Goal: Task Accomplishment & Management: Use online tool/utility

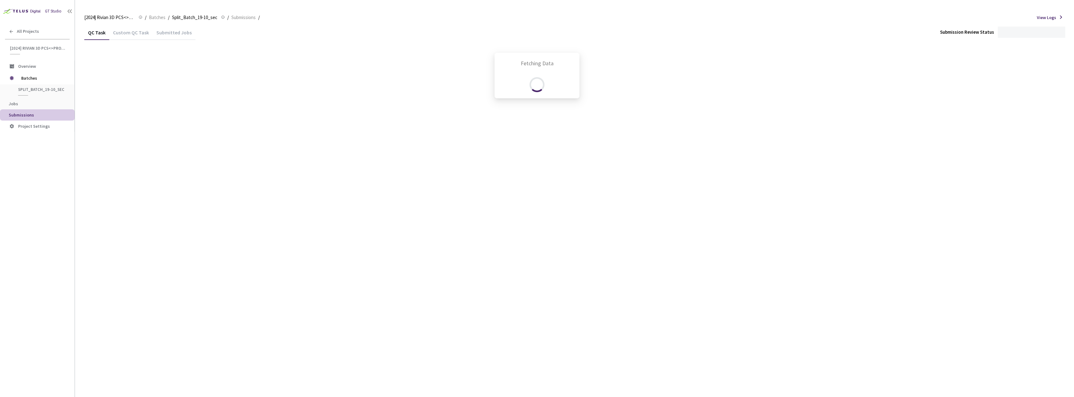
click at [595, 35] on div "Fetching Data" at bounding box center [537, 198] width 1074 height 397
